Goal: Check status: Check status

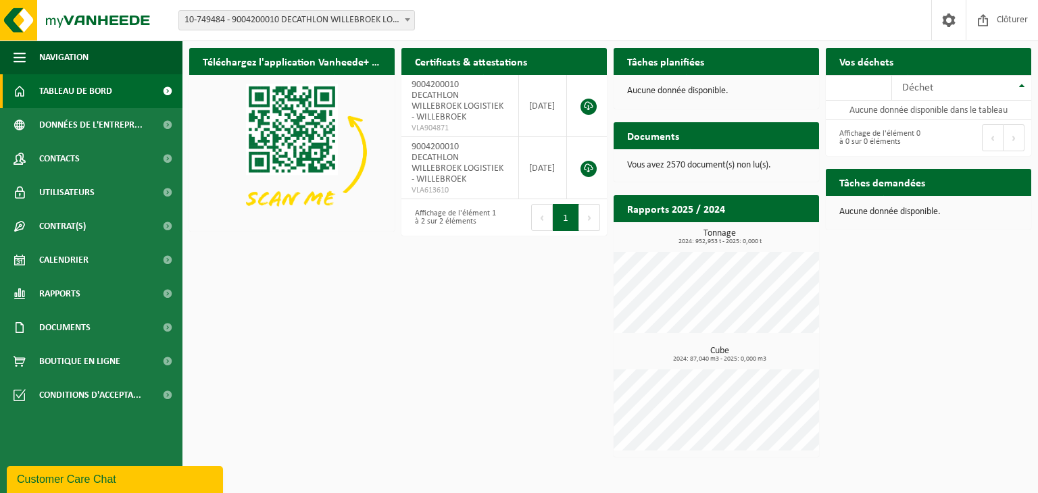
click at [205, 109] on img at bounding box center [291, 152] width 205 height 154
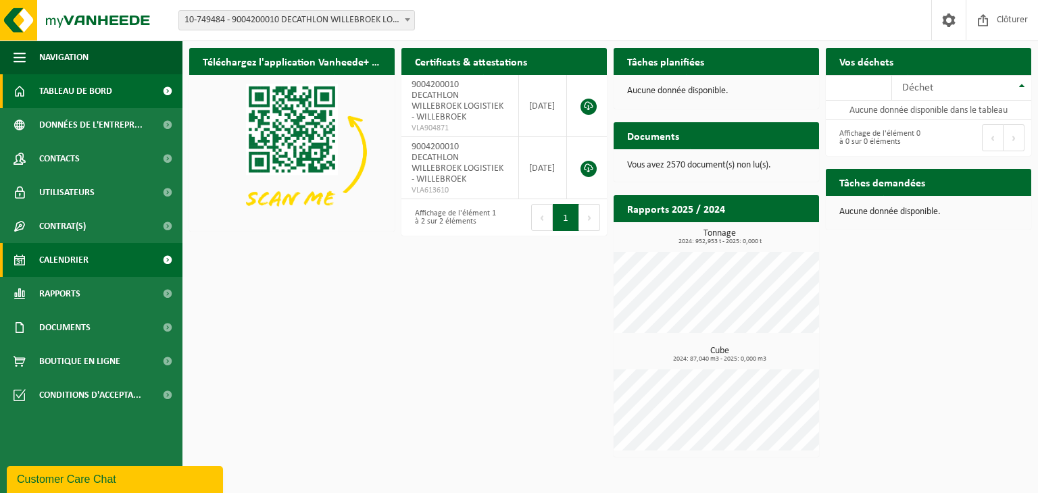
click at [49, 266] on span "Calendrier" at bounding box center [63, 260] width 49 height 34
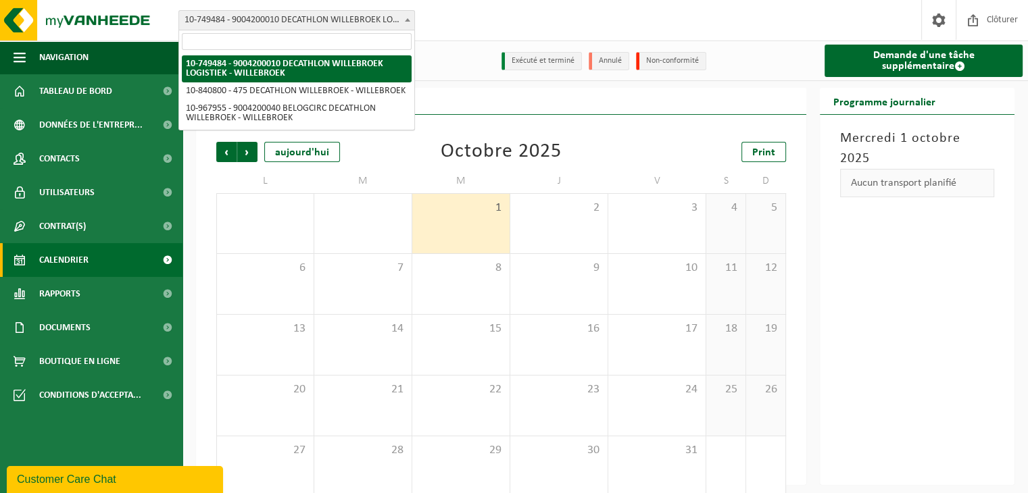
click at [408, 20] on b at bounding box center [407, 19] width 5 height 3
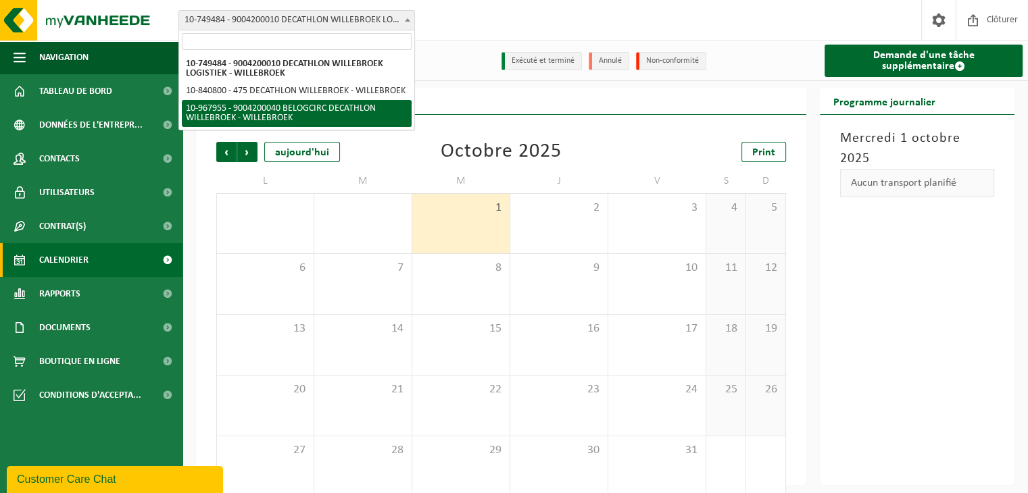
select select "154029"
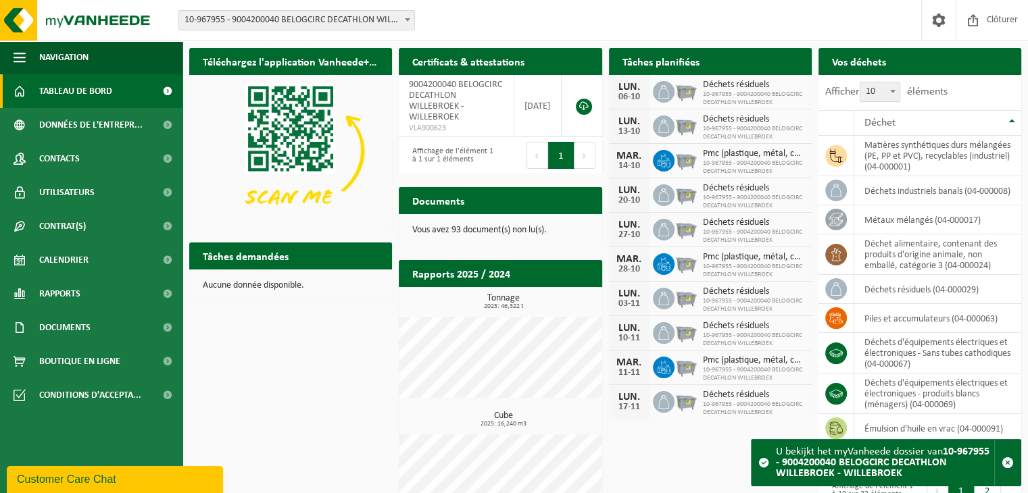
click at [78, 428] on ul "Navigation Clôturer Tableau de bord Données de l'entrepr... Contacts Utilisateu…" at bounding box center [91, 267] width 183 height 453
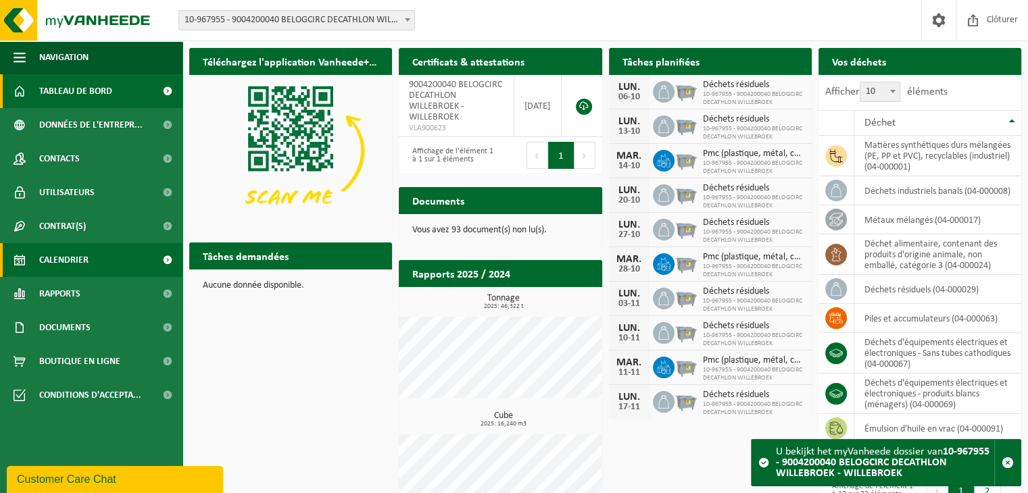
click at [60, 258] on span "Calendrier" at bounding box center [63, 260] width 49 height 34
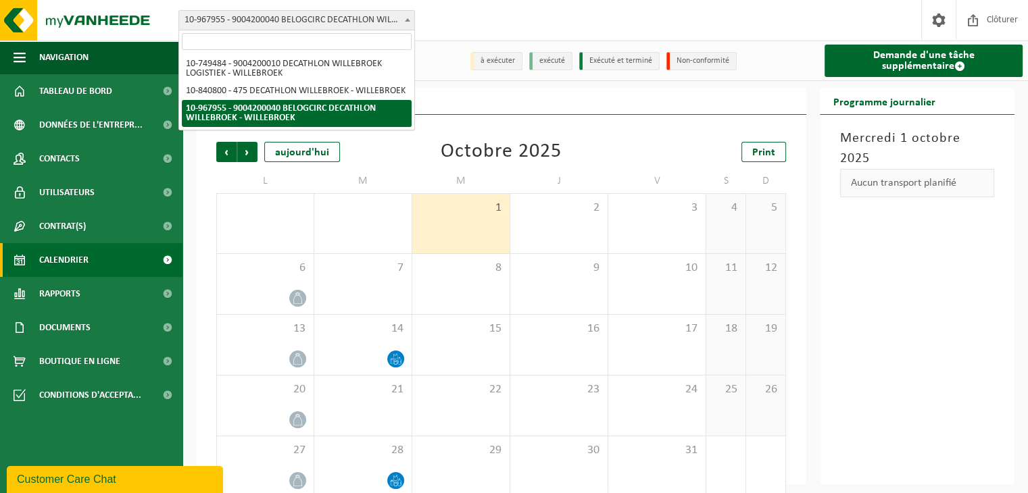
click at [335, 22] on span "10-967955 - 9004200040 BELOGCIRC DECATHLON WILLEBROEK - WILLEBROEK" at bounding box center [296, 20] width 235 height 19
click at [864, 283] on div "Mercredi 1 octobre 2025 Aucun transport planifié" at bounding box center [917, 300] width 195 height 370
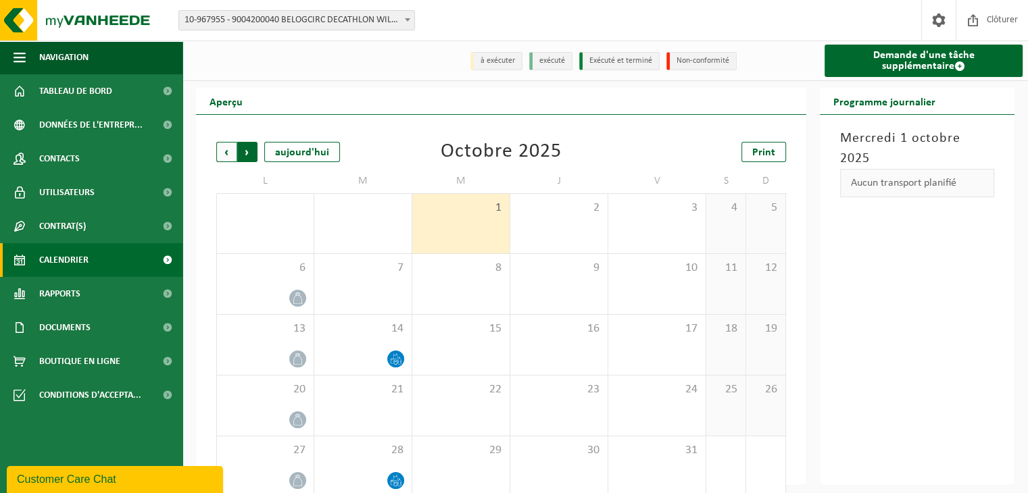
click at [227, 159] on span "Précédent" at bounding box center [226, 152] width 20 height 20
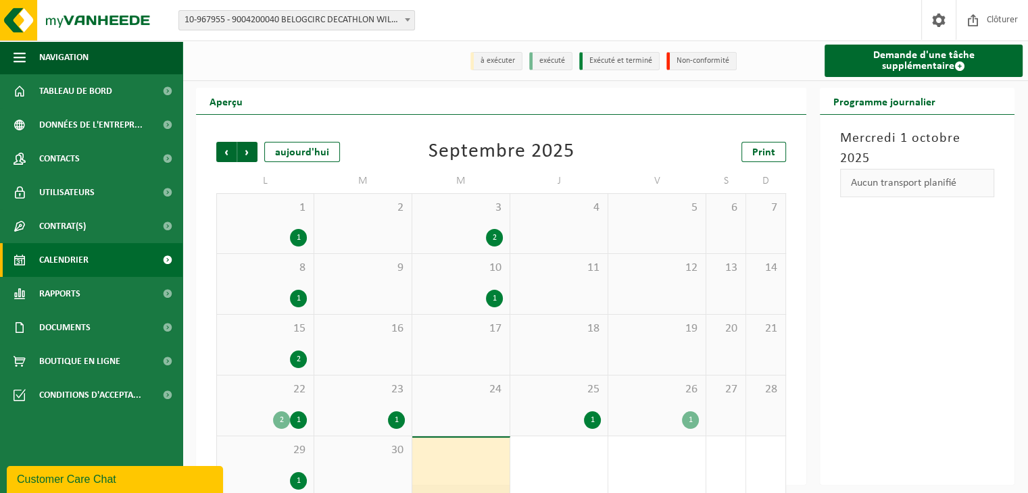
scroll to position [19, 0]
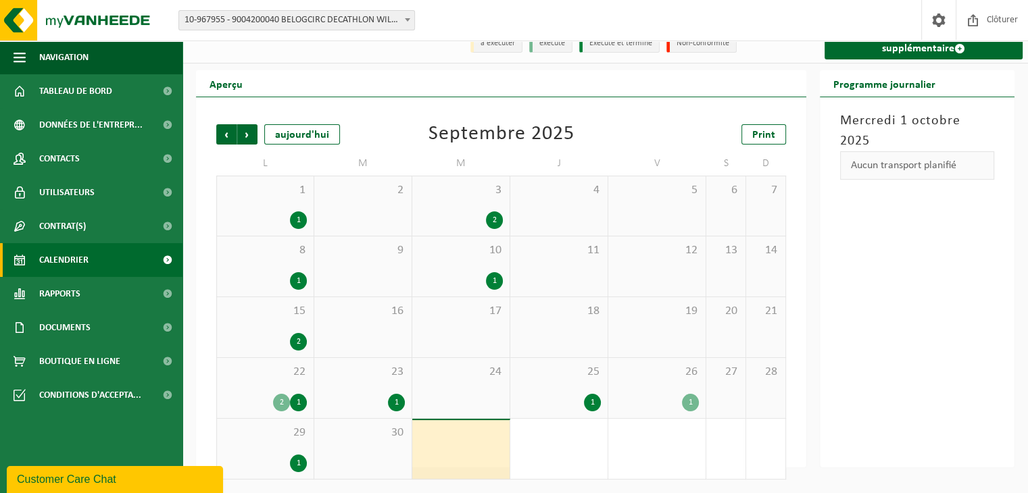
click at [664, 389] on div "26 1" at bounding box center [656, 388] width 97 height 60
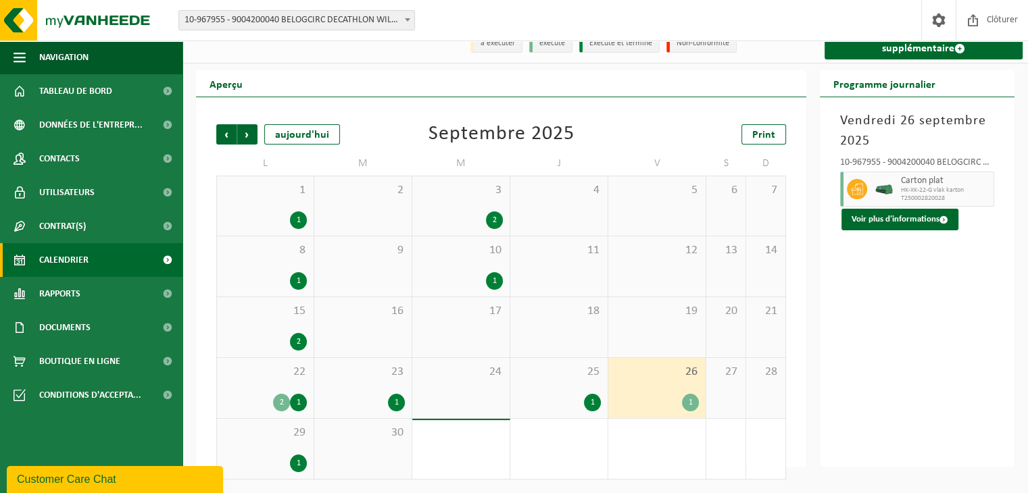
click at [568, 383] on div "25 1" at bounding box center [558, 388] width 97 height 60
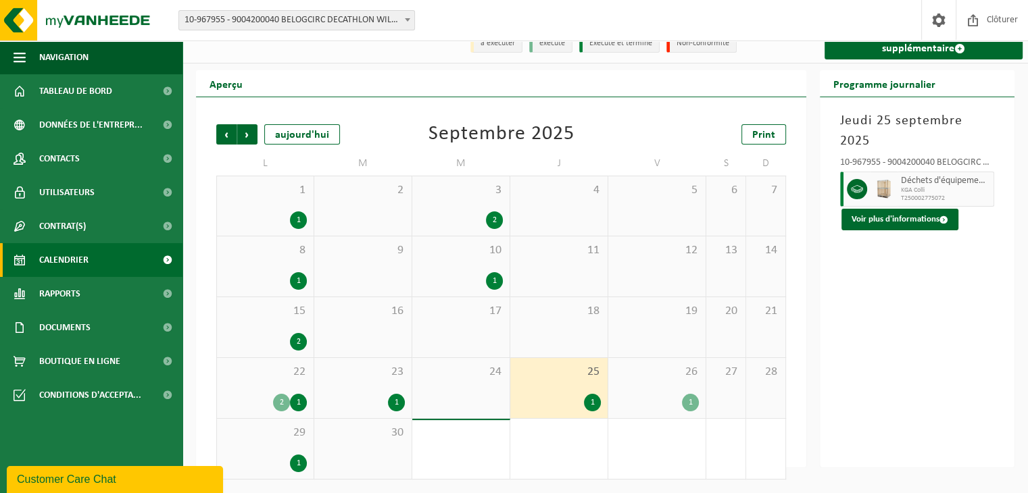
click at [290, 438] on span "29" at bounding box center [265, 433] width 83 height 15
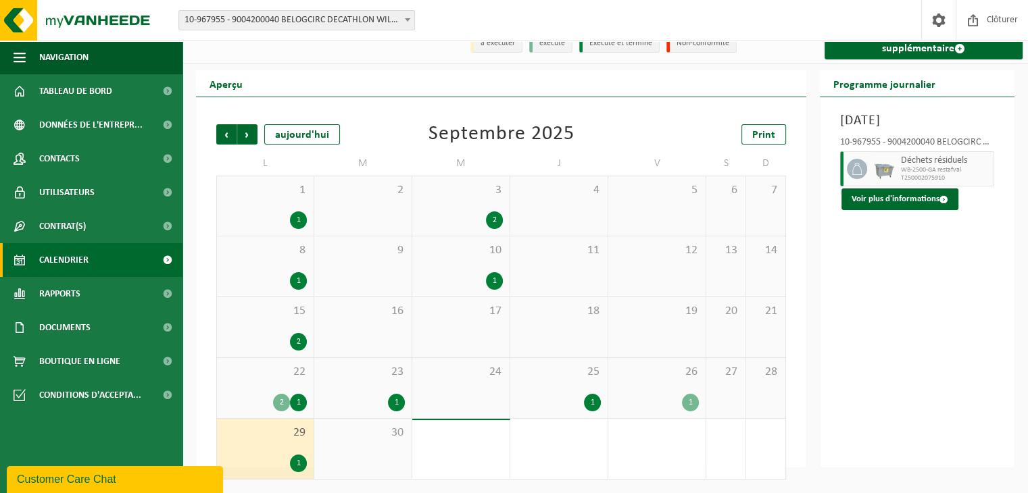
scroll to position [0, 0]
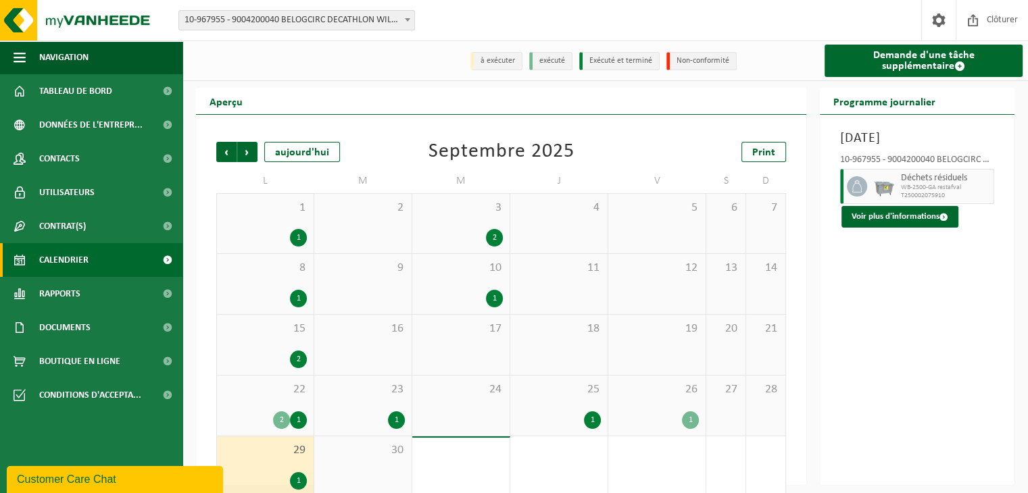
click at [200, 141] on div "Précédent Suivant aujourd'hui Septembre 2025 Print L M M J V S D 1 1 2 3 2 4 5 …" at bounding box center [501, 300] width 610 height 370
click at [203, 151] on div "Précédent Suivant aujourd'hui Septembre 2025 Print L M M J V S D 1 1 2 3 2 4 5 …" at bounding box center [501, 300] width 610 height 370
click at [203, 149] on div "Précédent Suivant aujourd'hui Septembre 2025 Print L M M J V S D 1 1 2 3 2 4 5 …" at bounding box center [501, 300] width 610 height 370
